Goal: Task Accomplishment & Management: Use online tool/utility

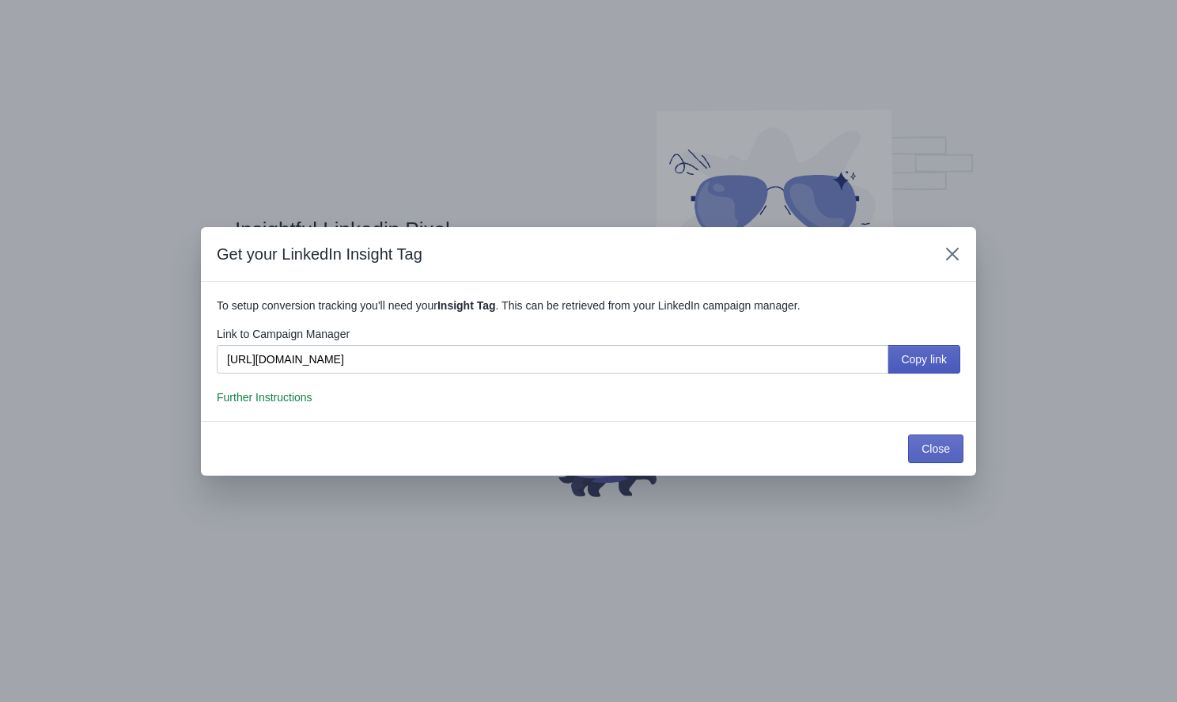
click at [937, 357] on span "Copy link" at bounding box center [924, 359] width 46 height 13
click at [918, 361] on span "Copy link" at bounding box center [924, 359] width 46 height 13
click at [929, 350] on button "Copy link" at bounding box center [923, 359] width 73 height 28
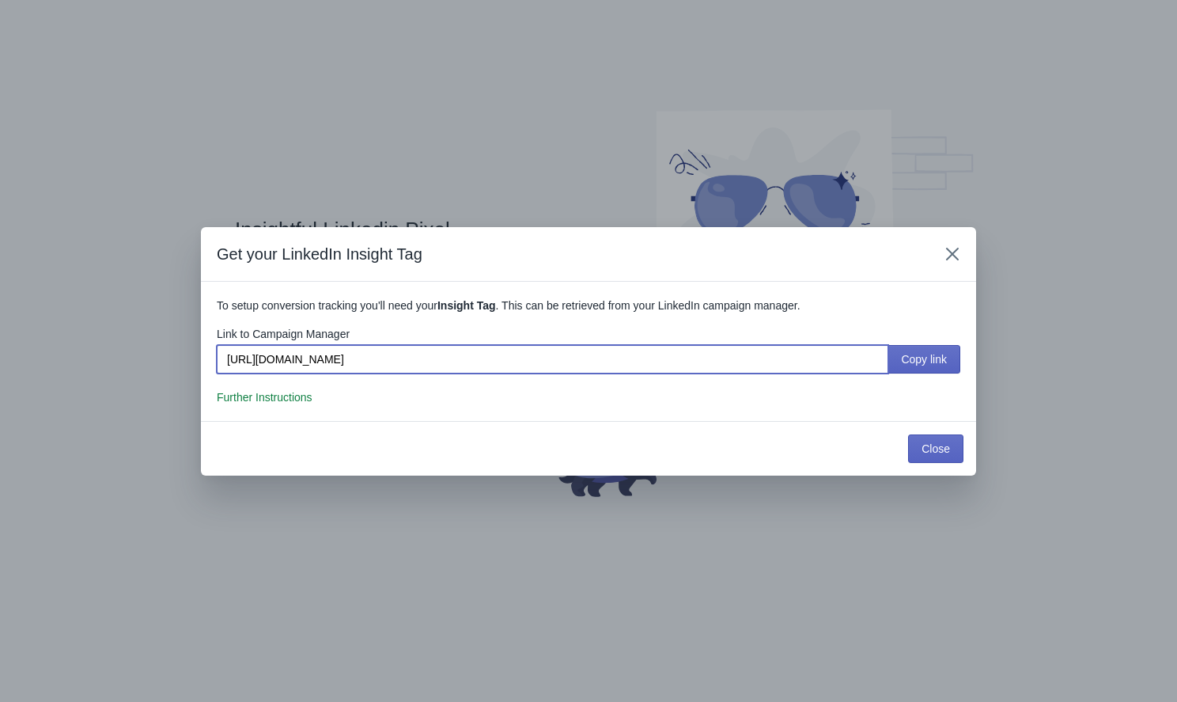
drag, startPoint x: 619, startPoint y: 357, endPoint x: 206, endPoint y: 353, distance: 412.9
click at [206, 353] on section "To setup conversion tracking you'll need your Insight Tag . This can be retriev…" at bounding box center [588, 351] width 775 height 139
click at [949, 444] on span "Close" at bounding box center [935, 448] width 28 height 13
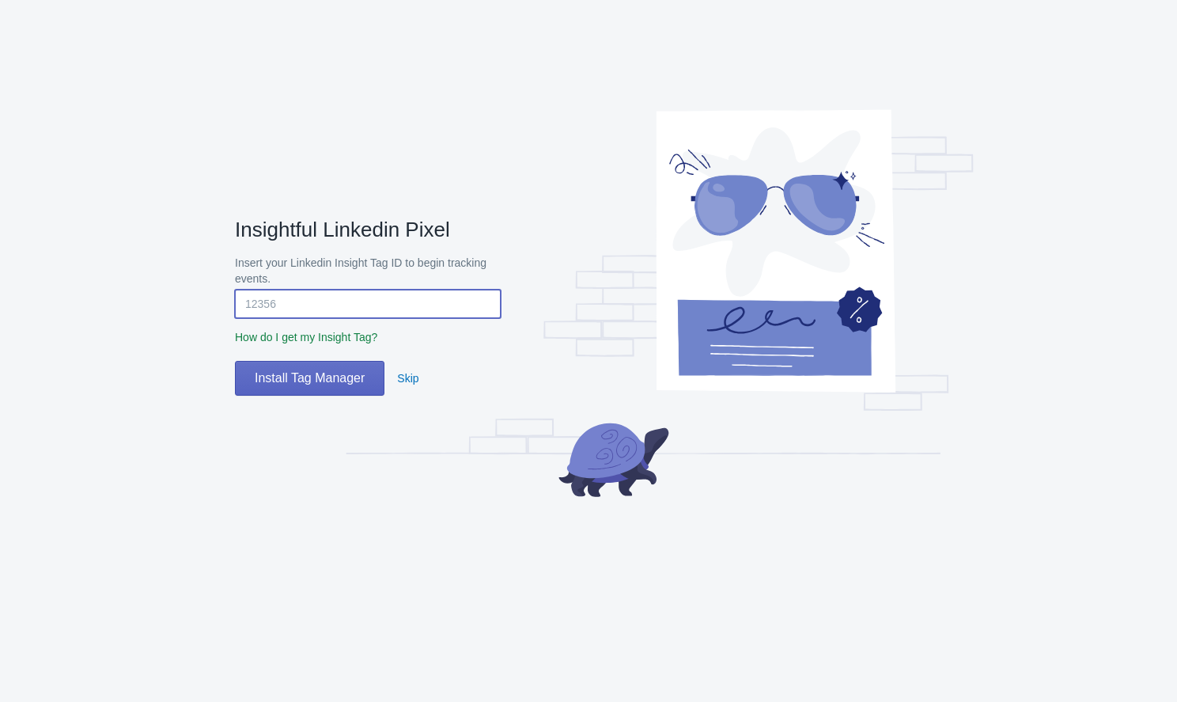
click at [438, 301] on input "Insert your Linkedin Insight Tag ID to begin tracking events." at bounding box center [368, 303] width 266 height 28
click at [365, 333] on span "How do I get my Insight Tag?" at bounding box center [306, 337] width 142 height 13
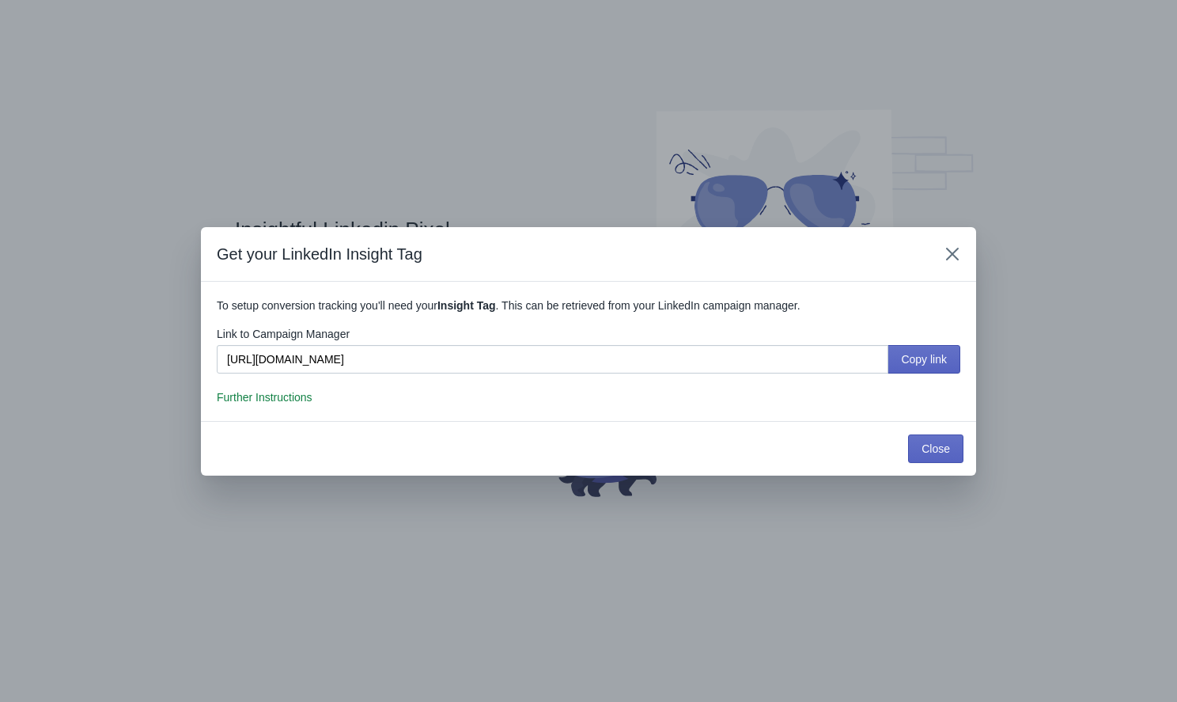
click at [279, 401] on span "Further Instructions" at bounding box center [265, 397] width 96 height 13
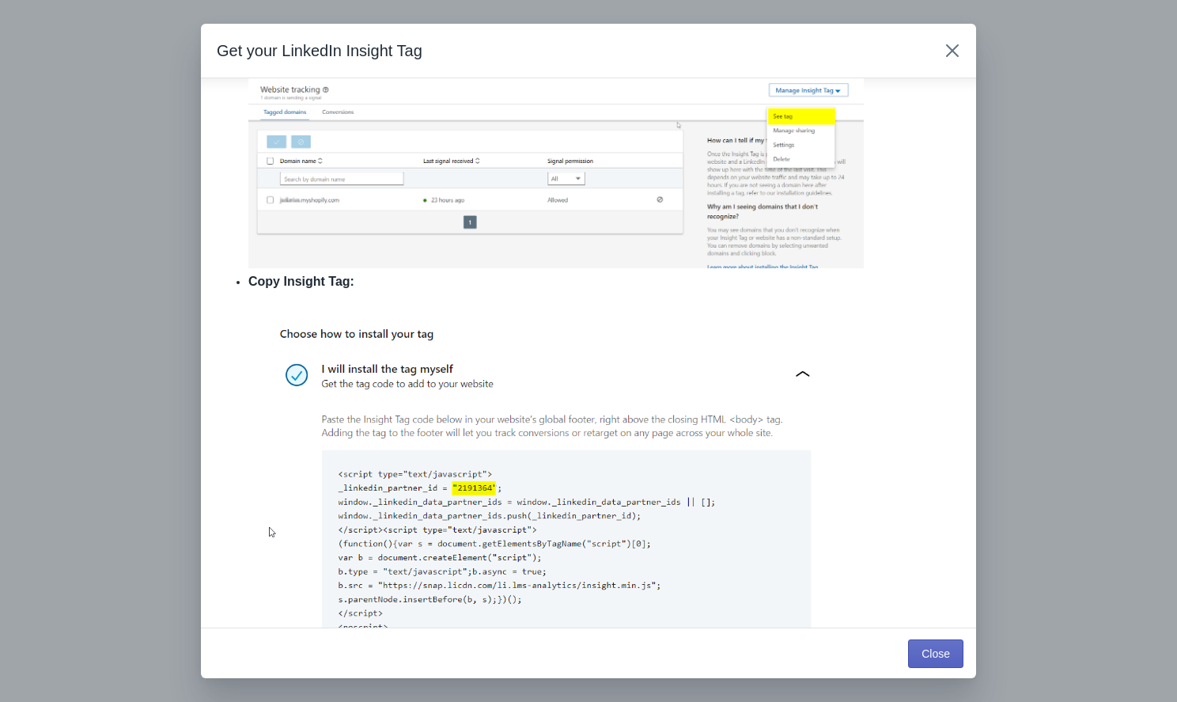
scroll to position [1427, 0]
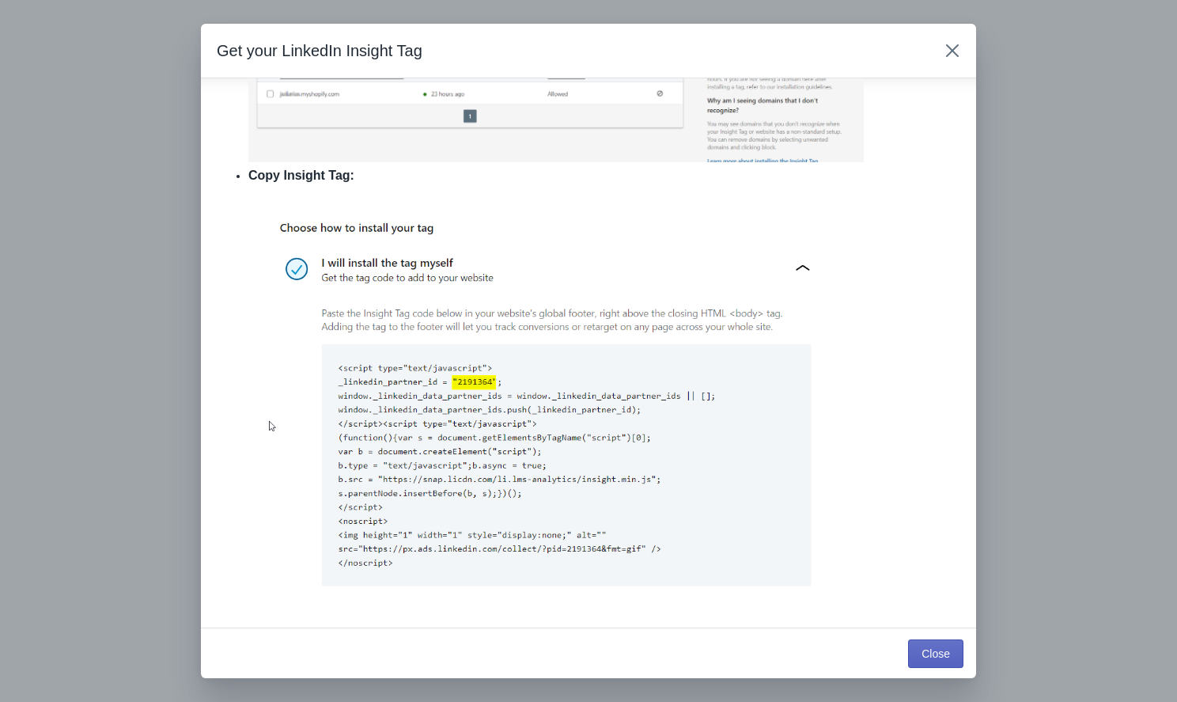
click at [953, 47] on icon "Close" at bounding box center [952, 51] width 16 height 16
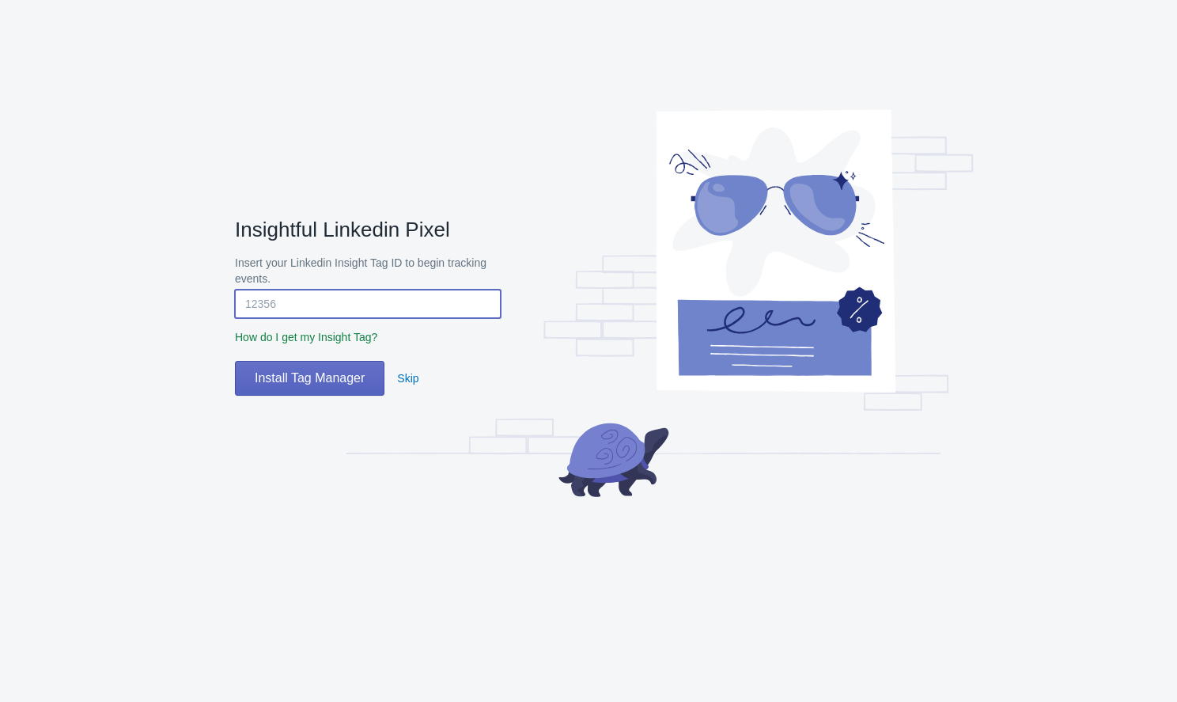
click at [411, 309] on input "Insert your Linkedin Insight Tag ID to begin tracking events." at bounding box center [368, 303] width 266 height 28
type input "717956"
click at [372, 370] on button "Install Tag Manager" at bounding box center [309, 378] width 149 height 35
click at [316, 383] on span "Install Tag Manager" at bounding box center [310, 378] width 110 height 16
click at [340, 295] on input "717956" at bounding box center [368, 303] width 266 height 28
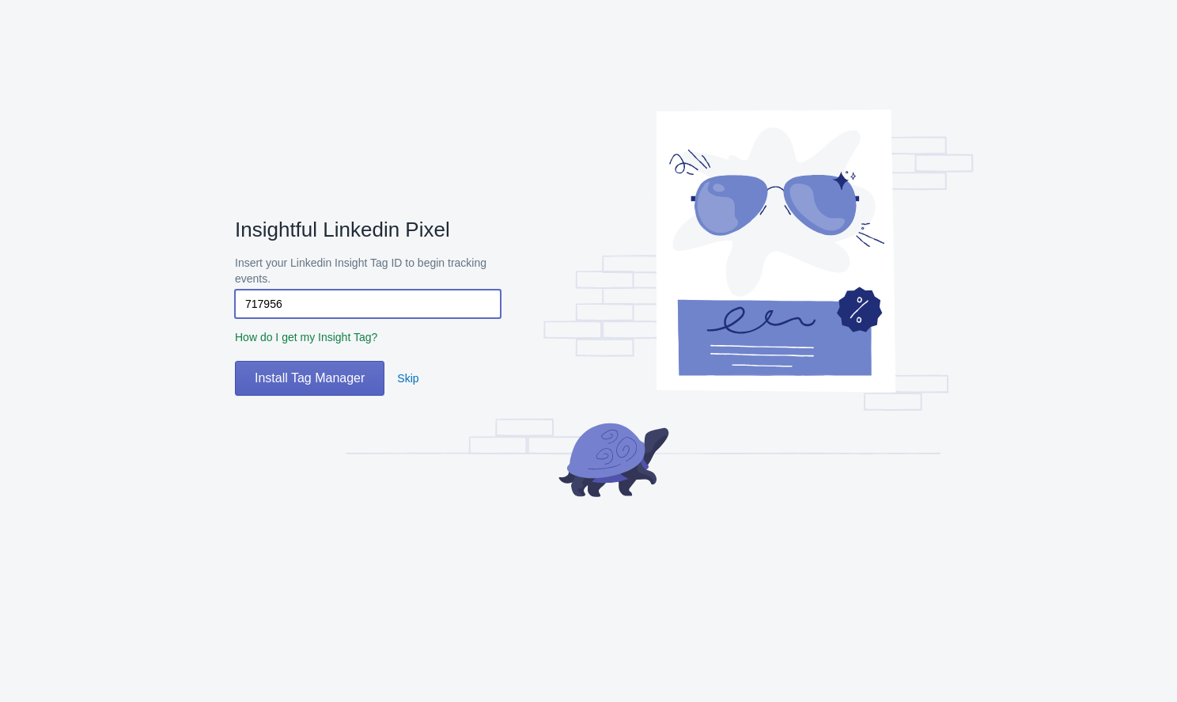
click at [340, 295] on input "717956" at bounding box center [368, 303] width 266 height 28
click at [320, 357] on div "Install Tag Manager Skip" at bounding box center [361, 371] width 278 height 47
click at [316, 372] on span "Install Tag Manager" at bounding box center [310, 378] width 110 height 16
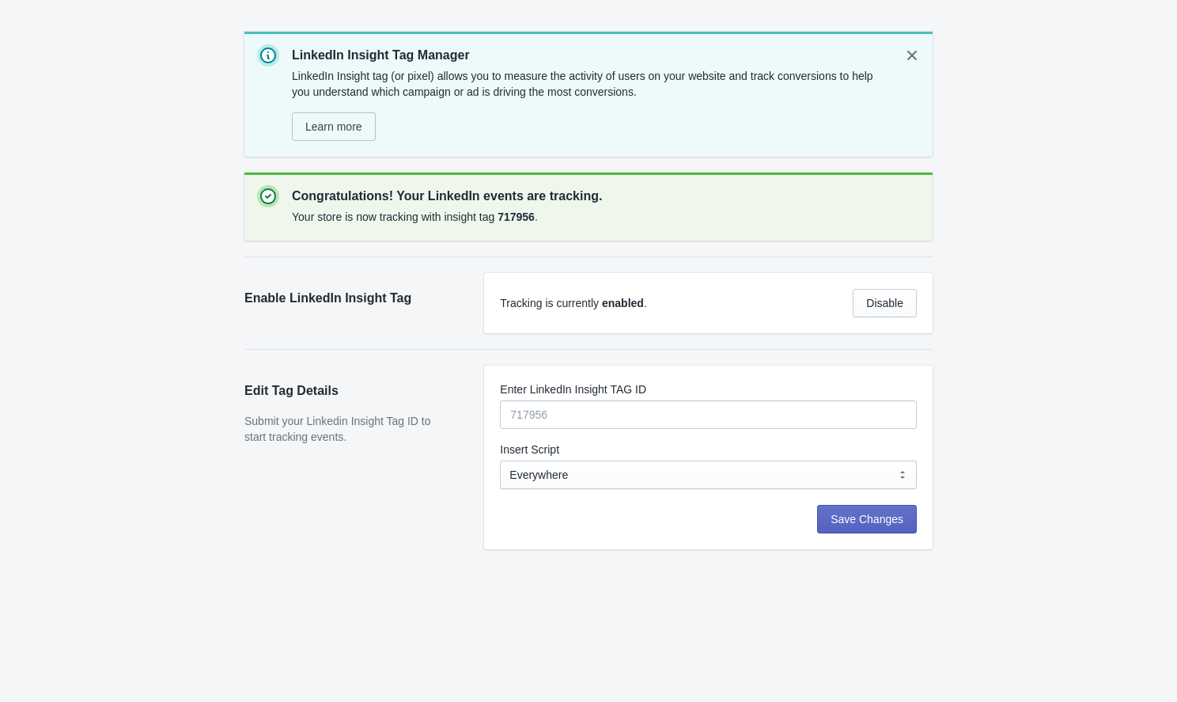
click at [619, 452] on div "Insert Script" at bounding box center [708, 449] width 417 height 16
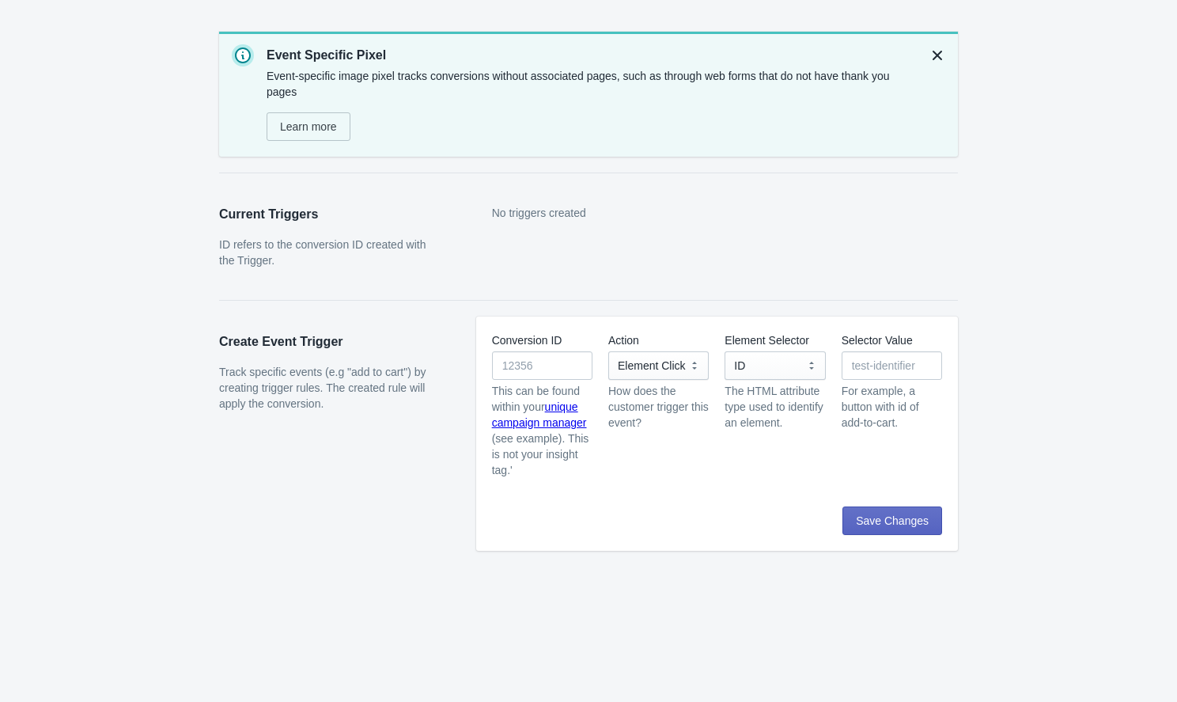
click at [943, 42] on button "Dismiss notification" at bounding box center [937, 55] width 28 height 28
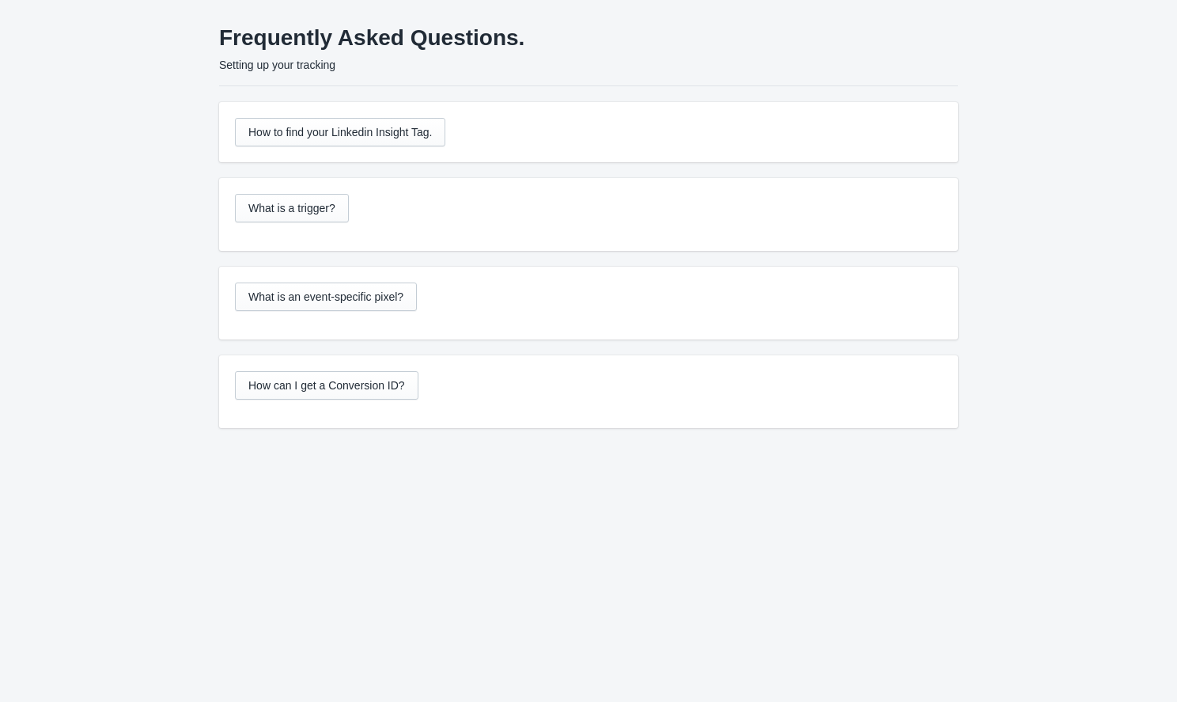
click at [310, 360] on div "How can I get a Conversion ID?" at bounding box center [588, 385] width 707 height 54
click at [310, 380] on span "How can I get a Conversion ID?" at bounding box center [326, 385] width 157 height 13
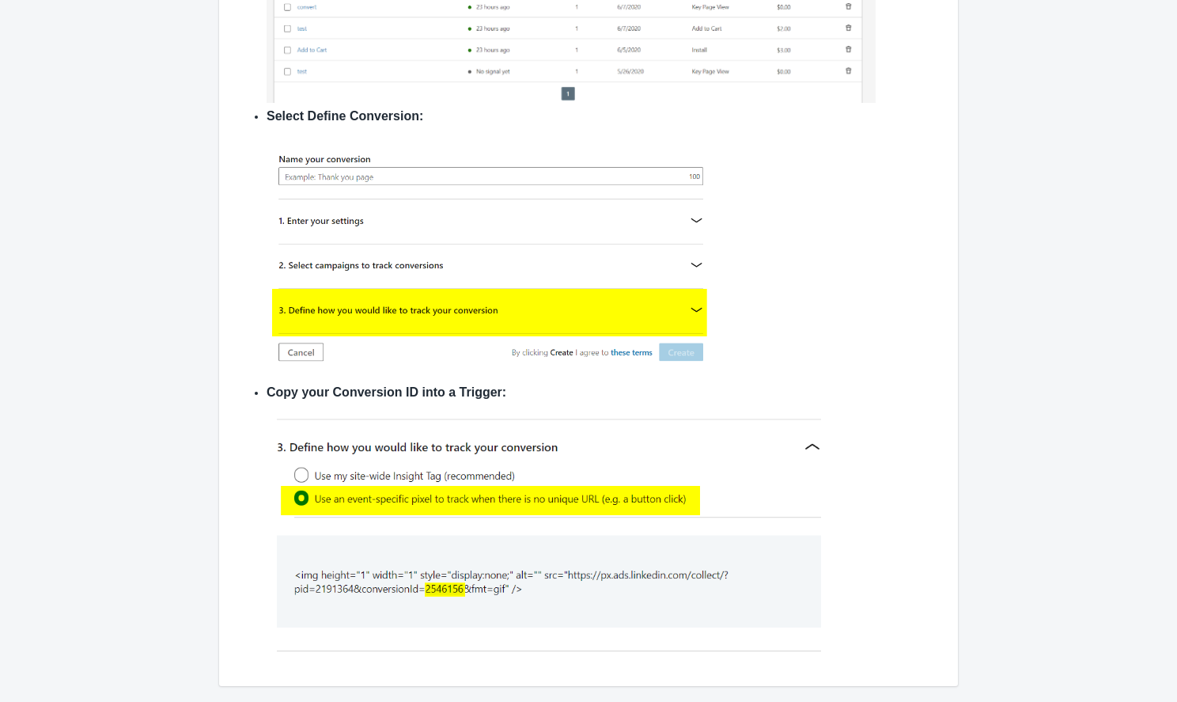
scroll to position [1421, 0]
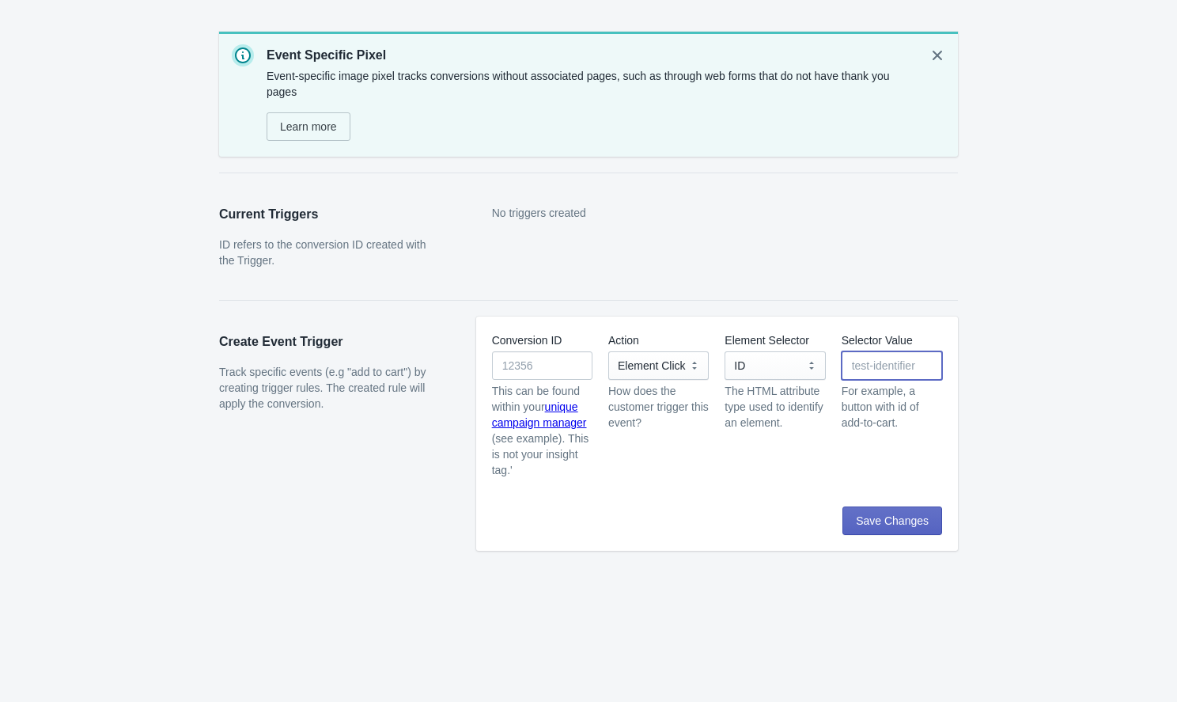
click at [861, 365] on input "Selector Value" at bounding box center [892, 365] width 100 height 28
paste input "checkout-pay-button"
type input "checkout-pay-button"
click at [553, 364] on input "Conversion ID" at bounding box center [542, 365] width 100 height 28
click at [543, 426] on link "unique campaign manager" at bounding box center [539, 414] width 95 height 28
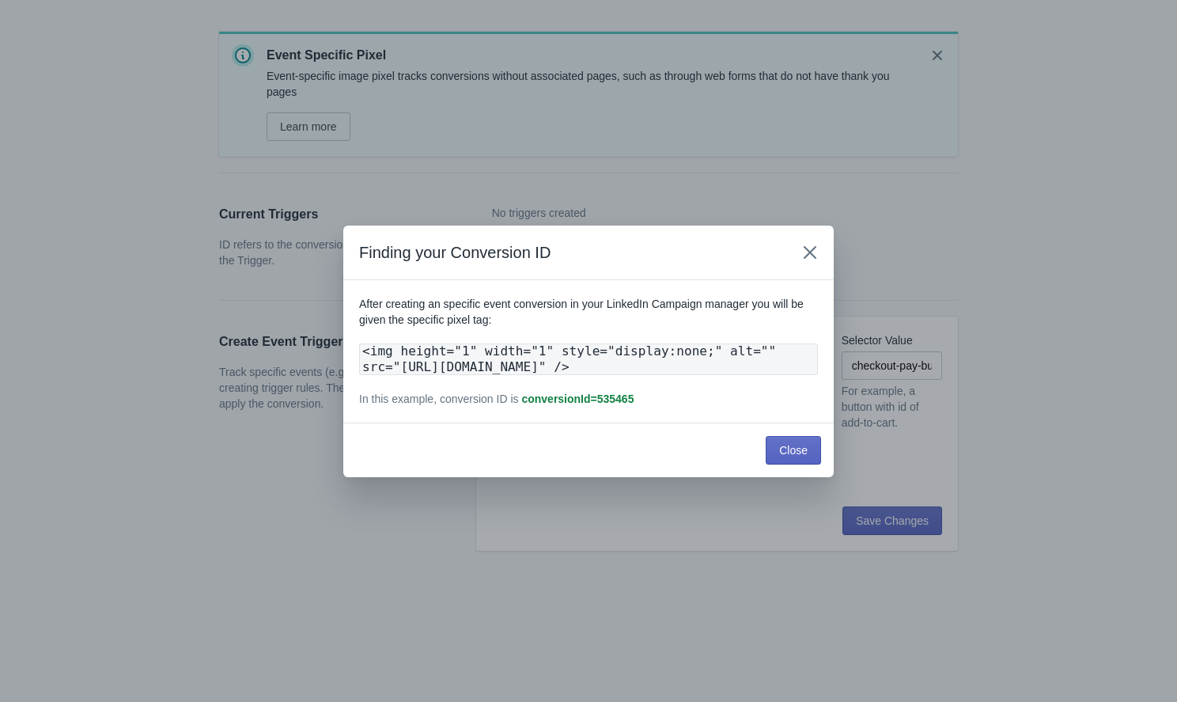
click at [815, 244] on icon "Close" at bounding box center [810, 252] width 16 height 16
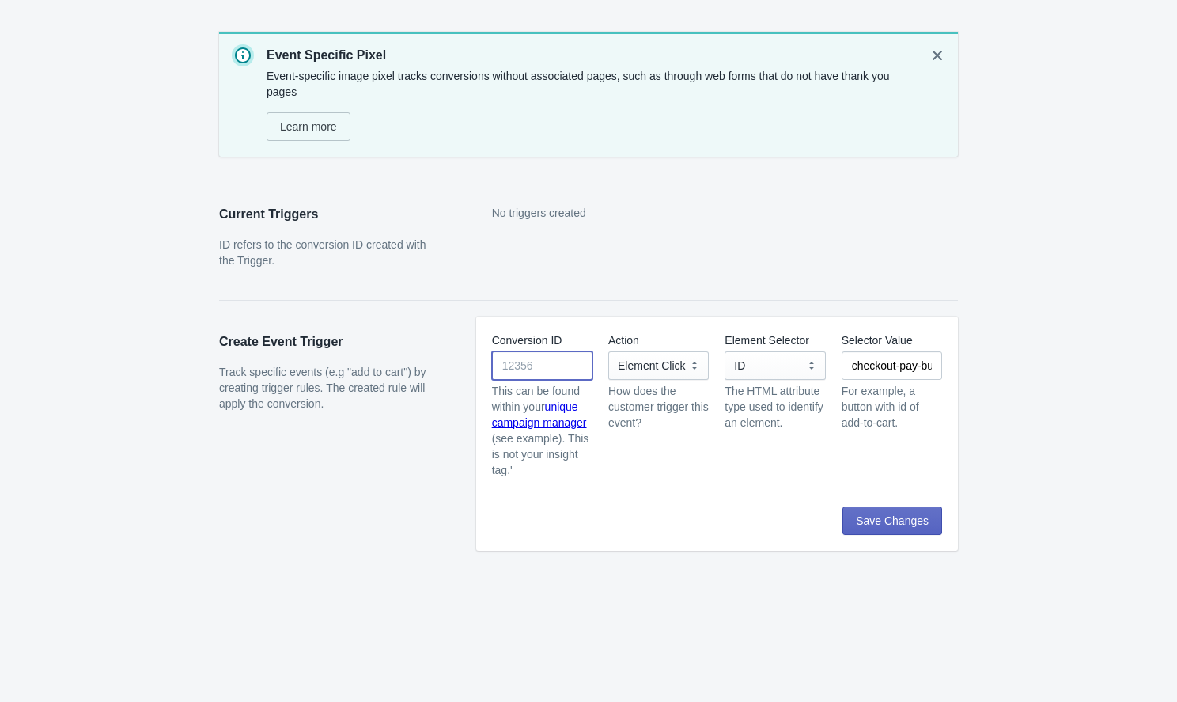
click at [551, 353] on input "Conversion ID" at bounding box center [542, 365] width 100 height 28
paste input "23465426"
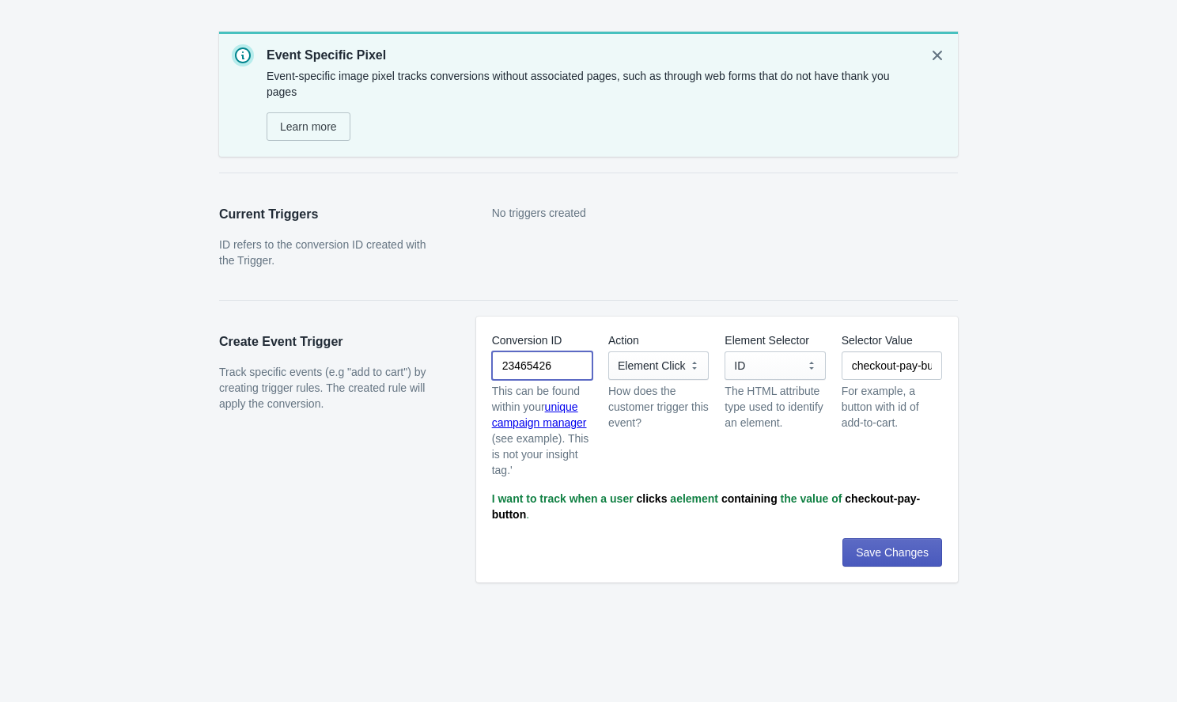
type input "23465426"
click at [873, 562] on button "Save Changes" at bounding box center [892, 552] width 100 height 28
